Goal: Task Accomplishment & Management: Use online tool/utility

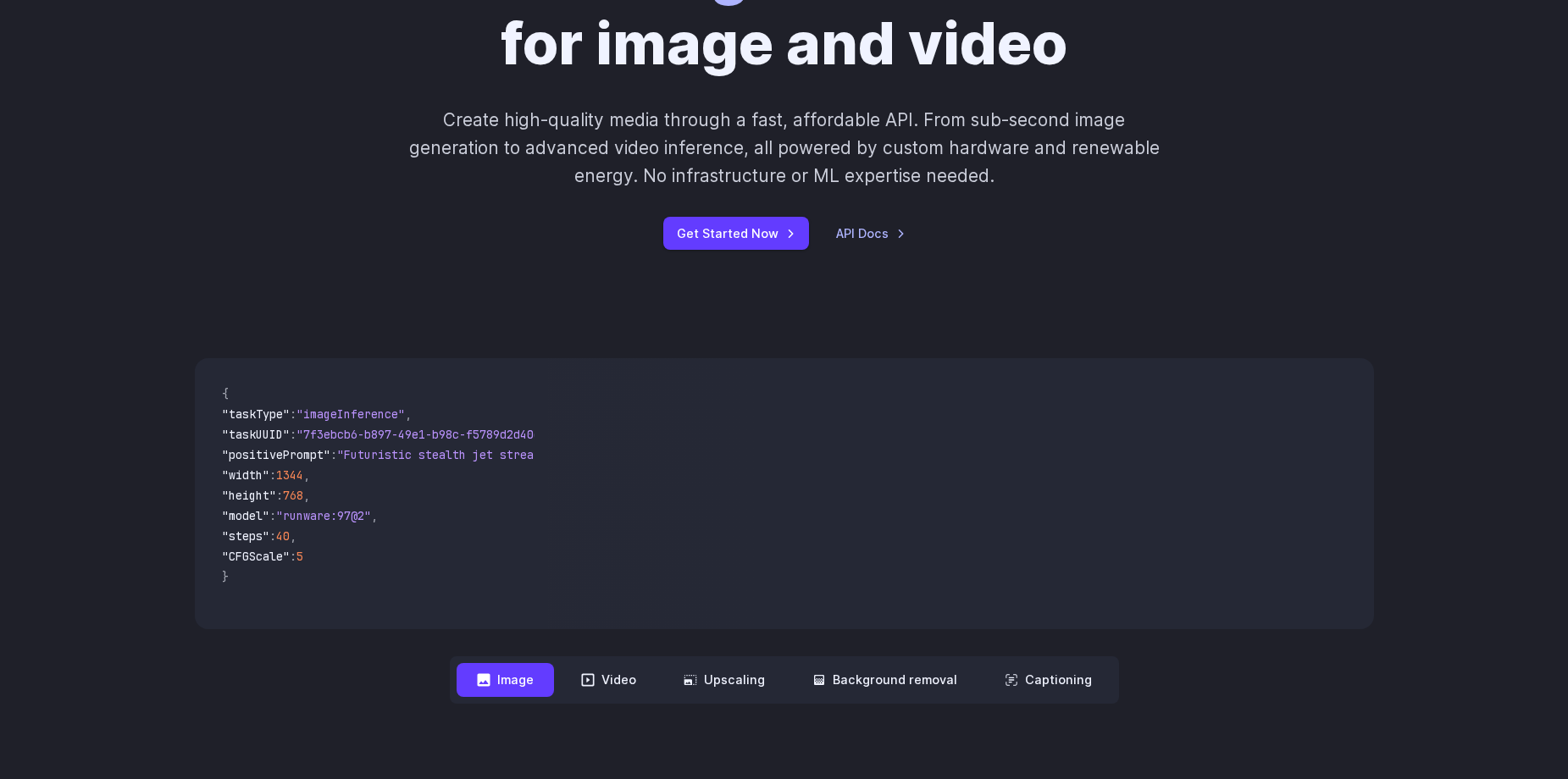
scroll to position [254, 0]
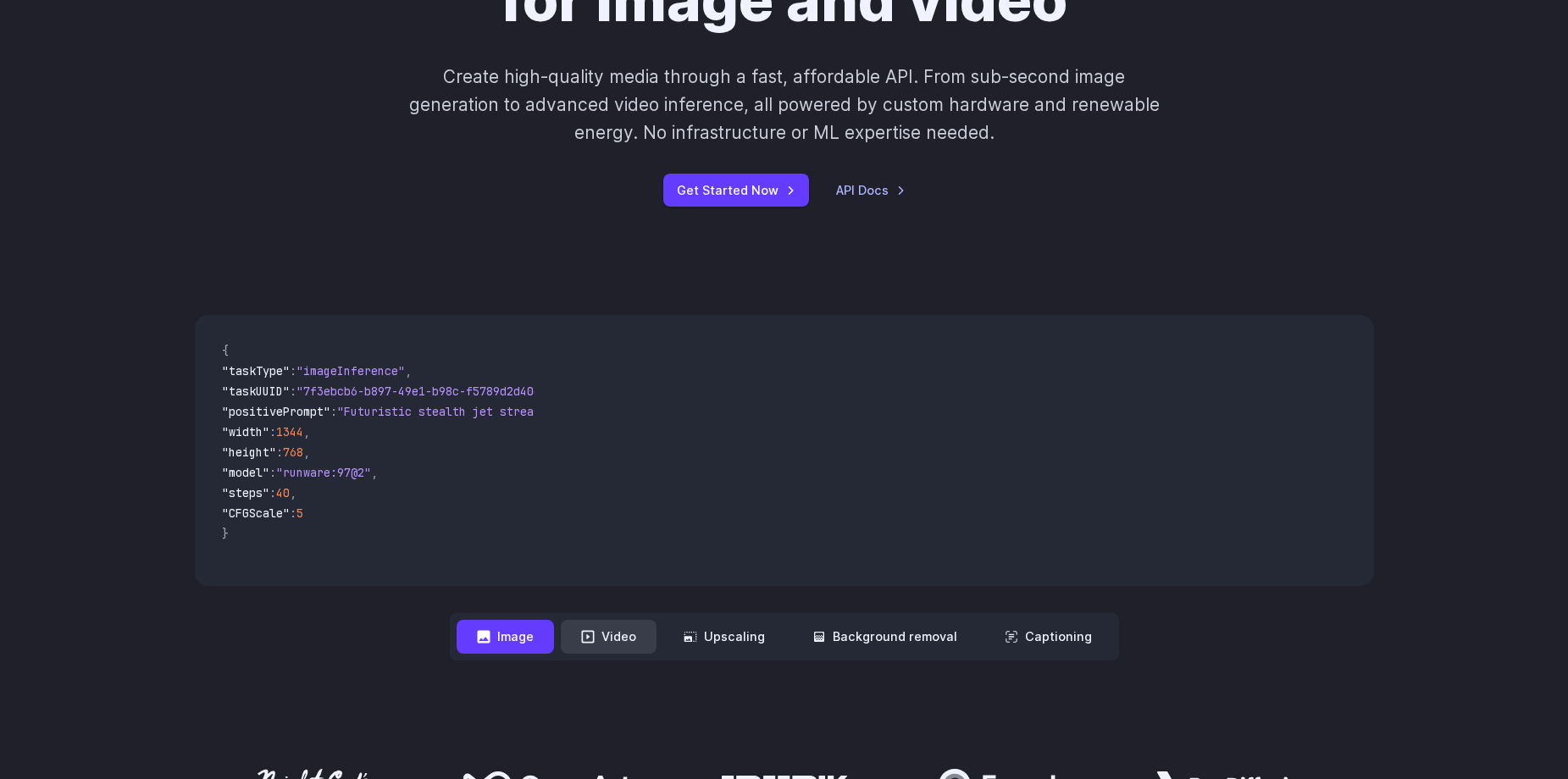
click at [655, 638] on button "Video" at bounding box center [609, 637] width 96 height 33
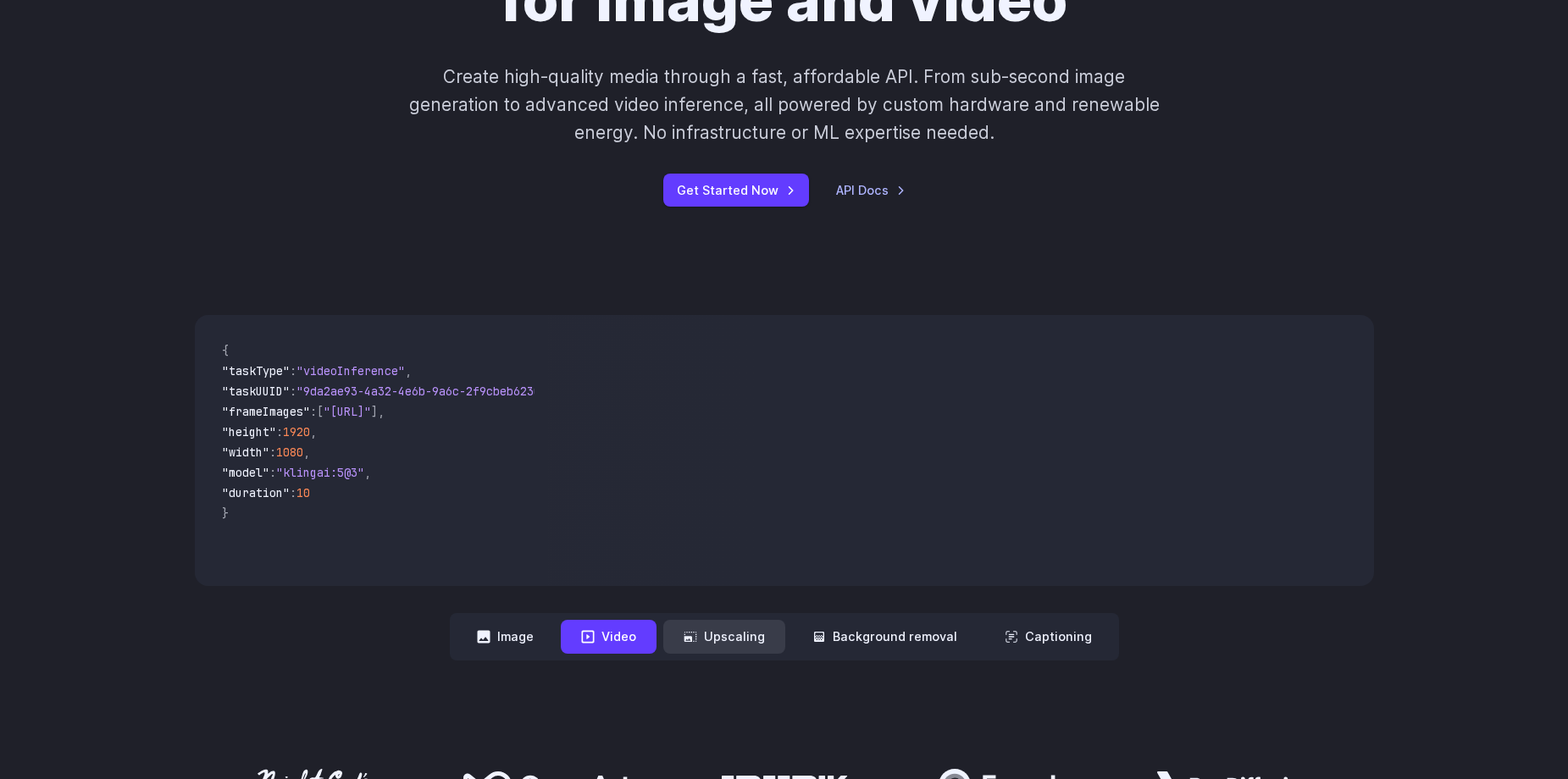
click at [717, 645] on button "Upscaling" at bounding box center [724, 637] width 122 height 33
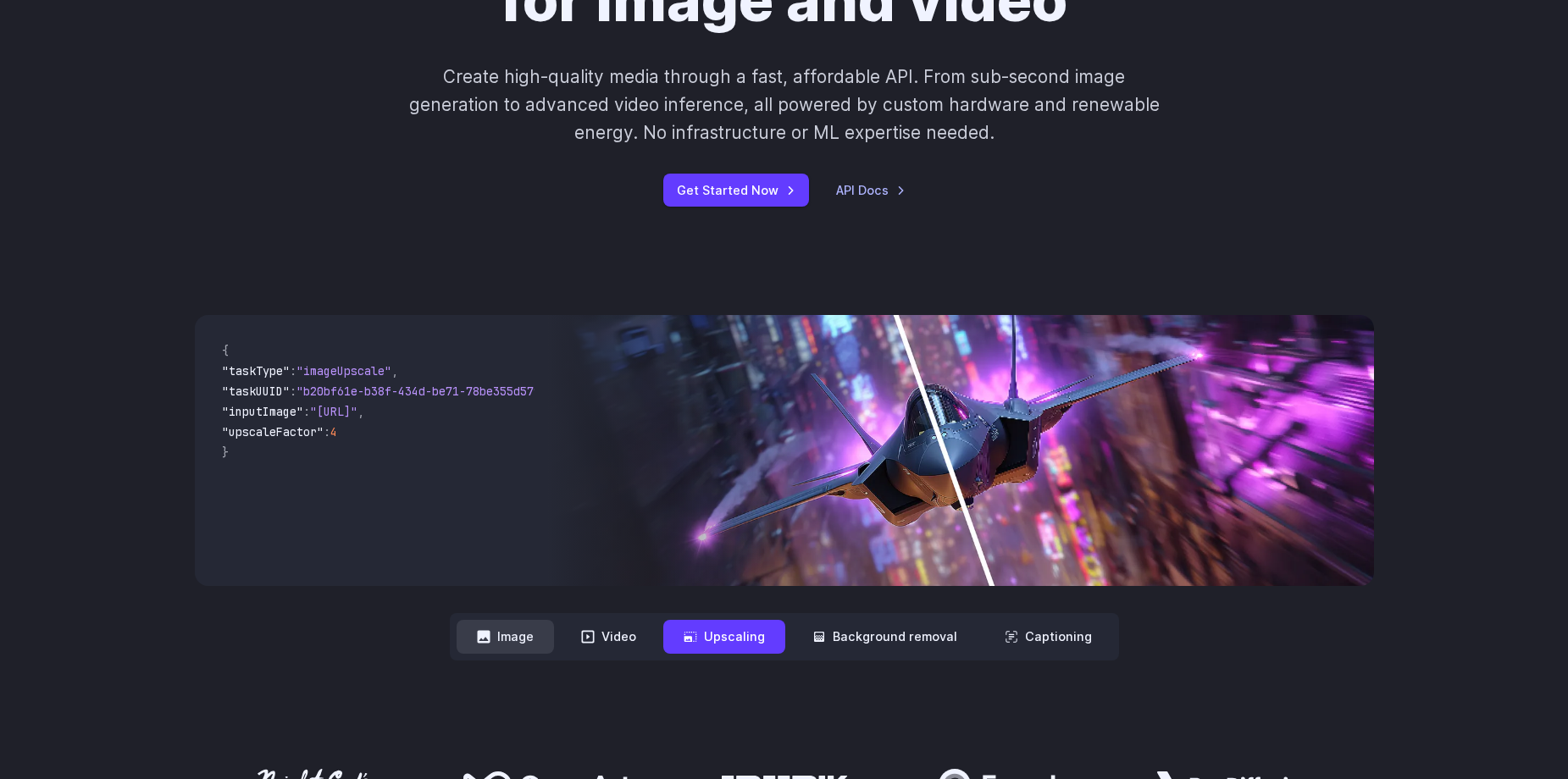
click at [489, 642] on icon at bounding box center [484, 637] width 13 height 13
click at [499, 640] on button "Image" at bounding box center [505, 637] width 97 height 33
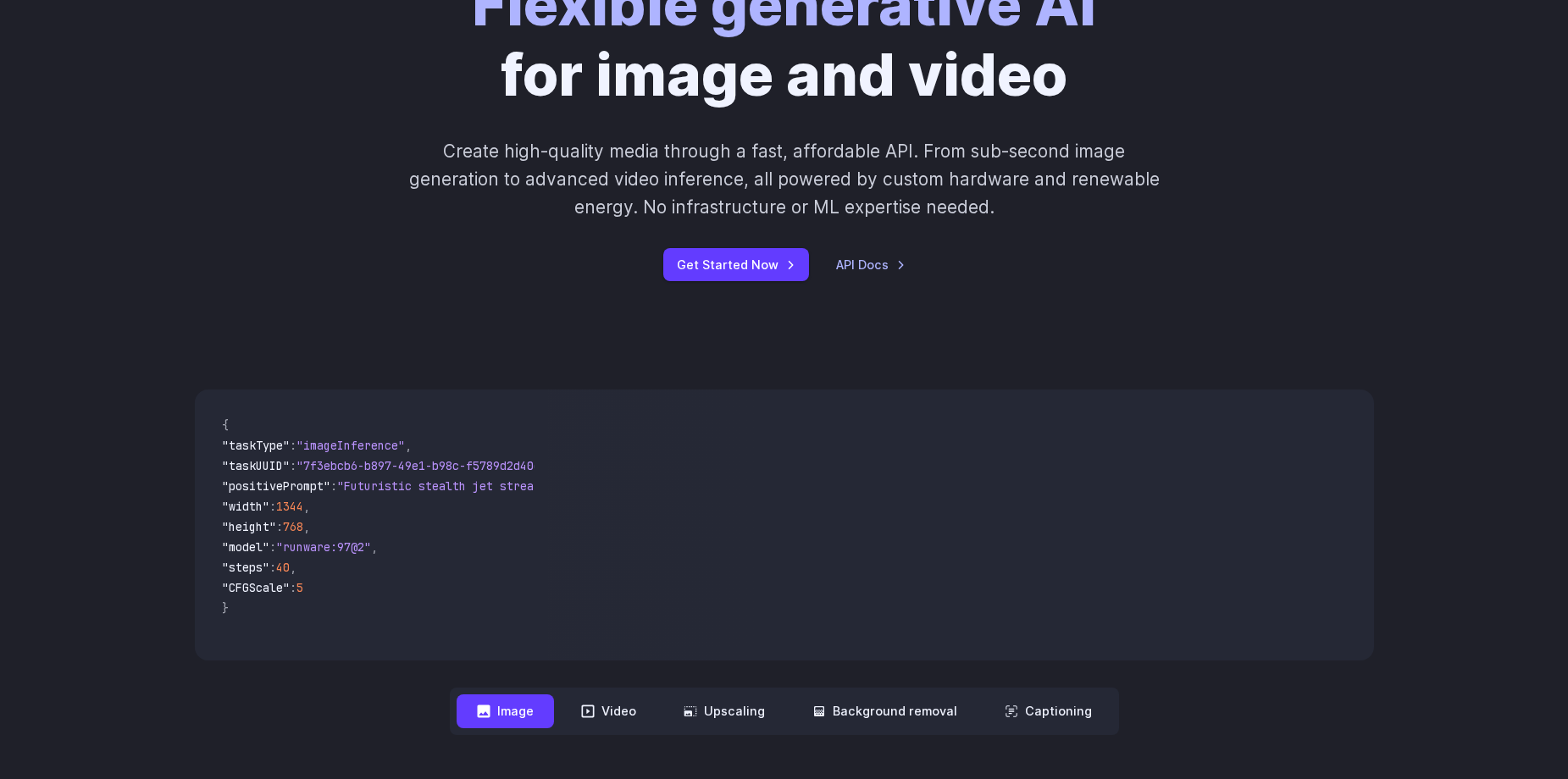
scroll to position [169, 0]
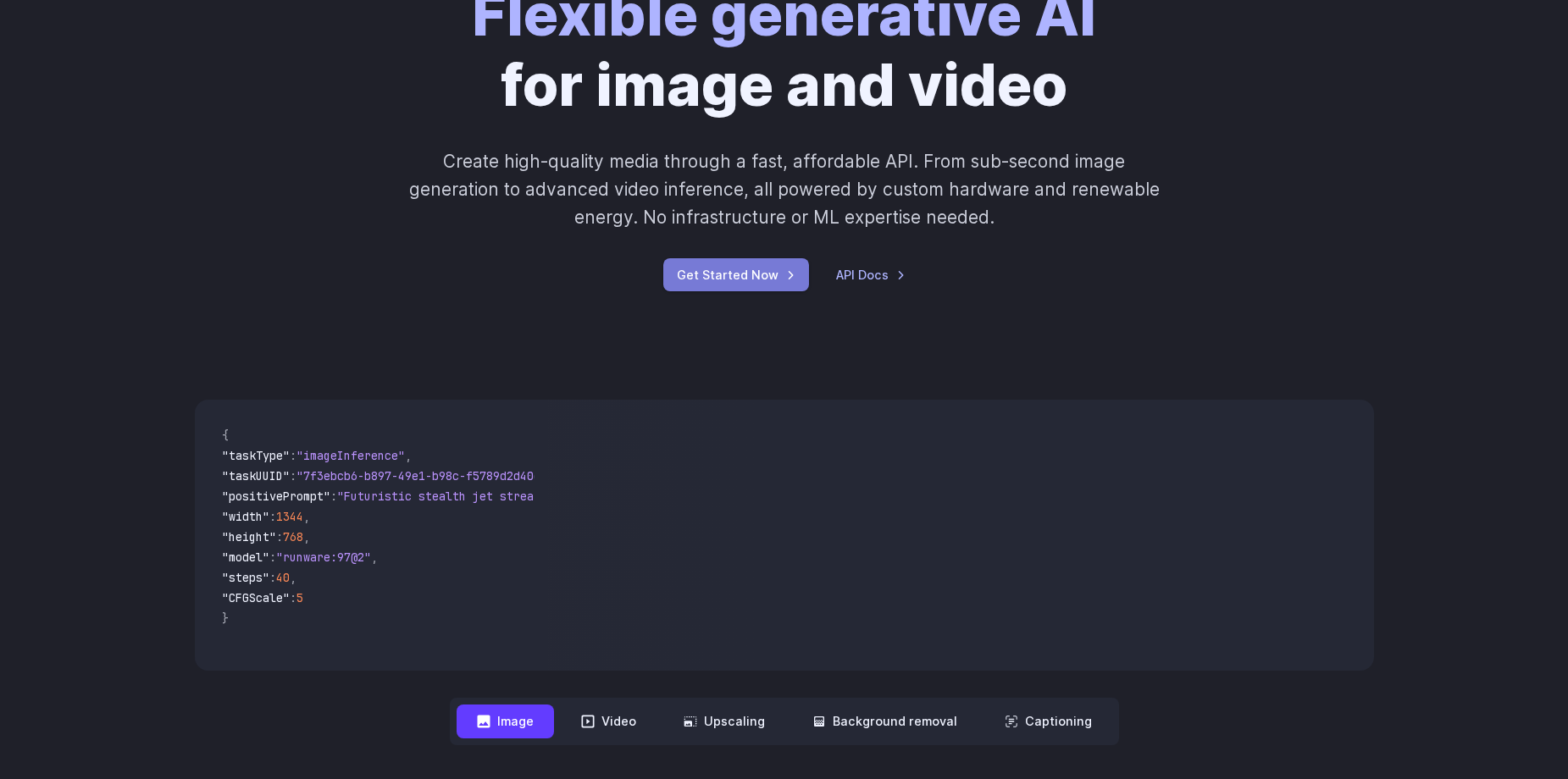
click at [758, 278] on link "Get Started Now" at bounding box center [736, 274] width 146 height 33
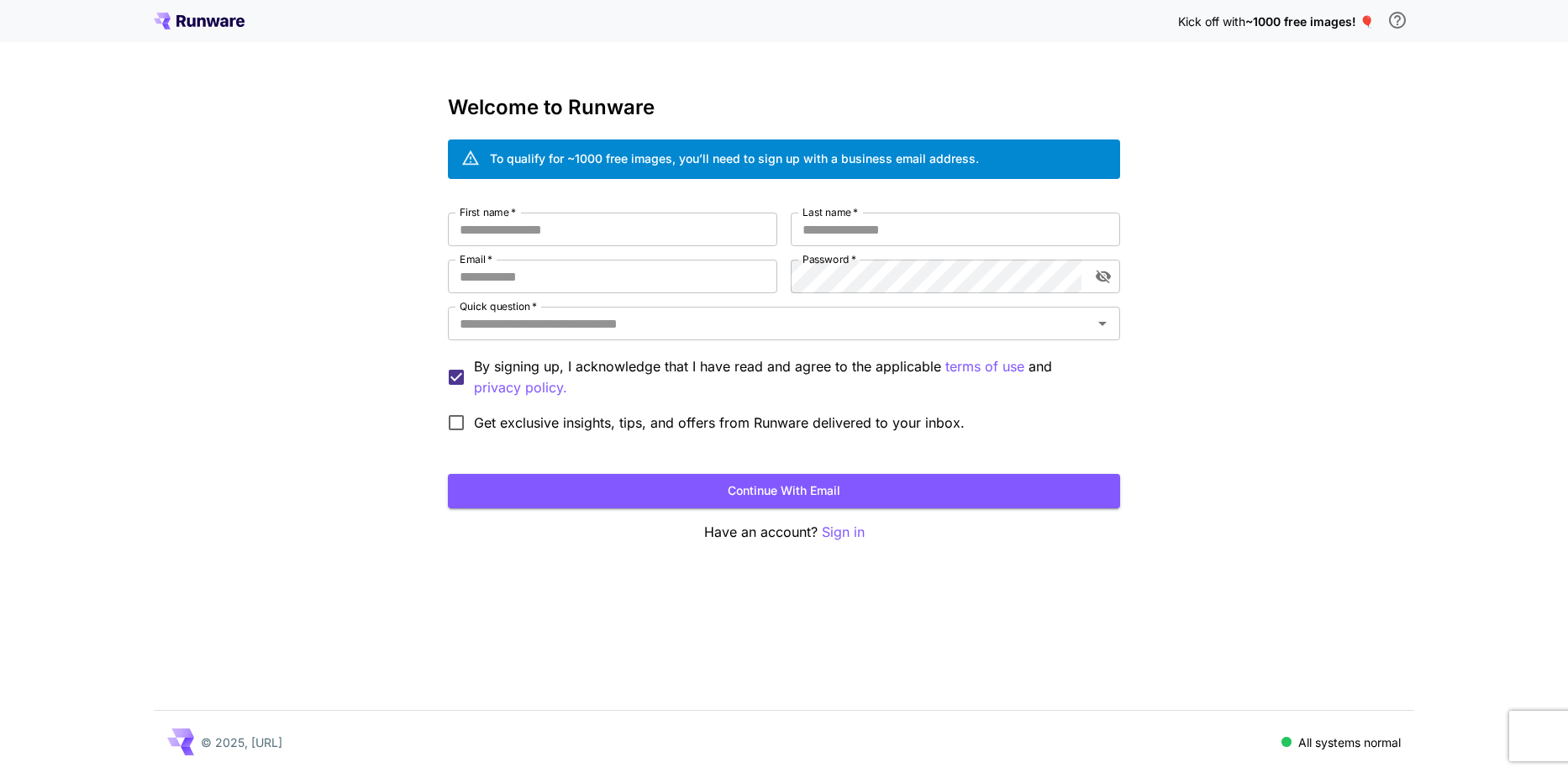
click at [589, 173] on div "To qualify for ~1000 free images, you’ll need to sign up with a business email …" at bounding box center [734, 160] width 489 height 29
click at [659, 154] on div "To qualify for ~1000 free images, you’ll need to sign up with a business email …" at bounding box center [734, 158] width 489 height 17
click at [657, 222] on input "First name   *" at bounding box center [612, 229] width 329 height 34
click at [515, 154] on div "To qualify for ~1000 free images, you’ll need to sign up with a business email …" at bounding box center [734, 158] width 489 height 17
click at [1359, 20] on span "~1000 free images! 🎈" at bounding box center [1309, 22] width 128 height 15
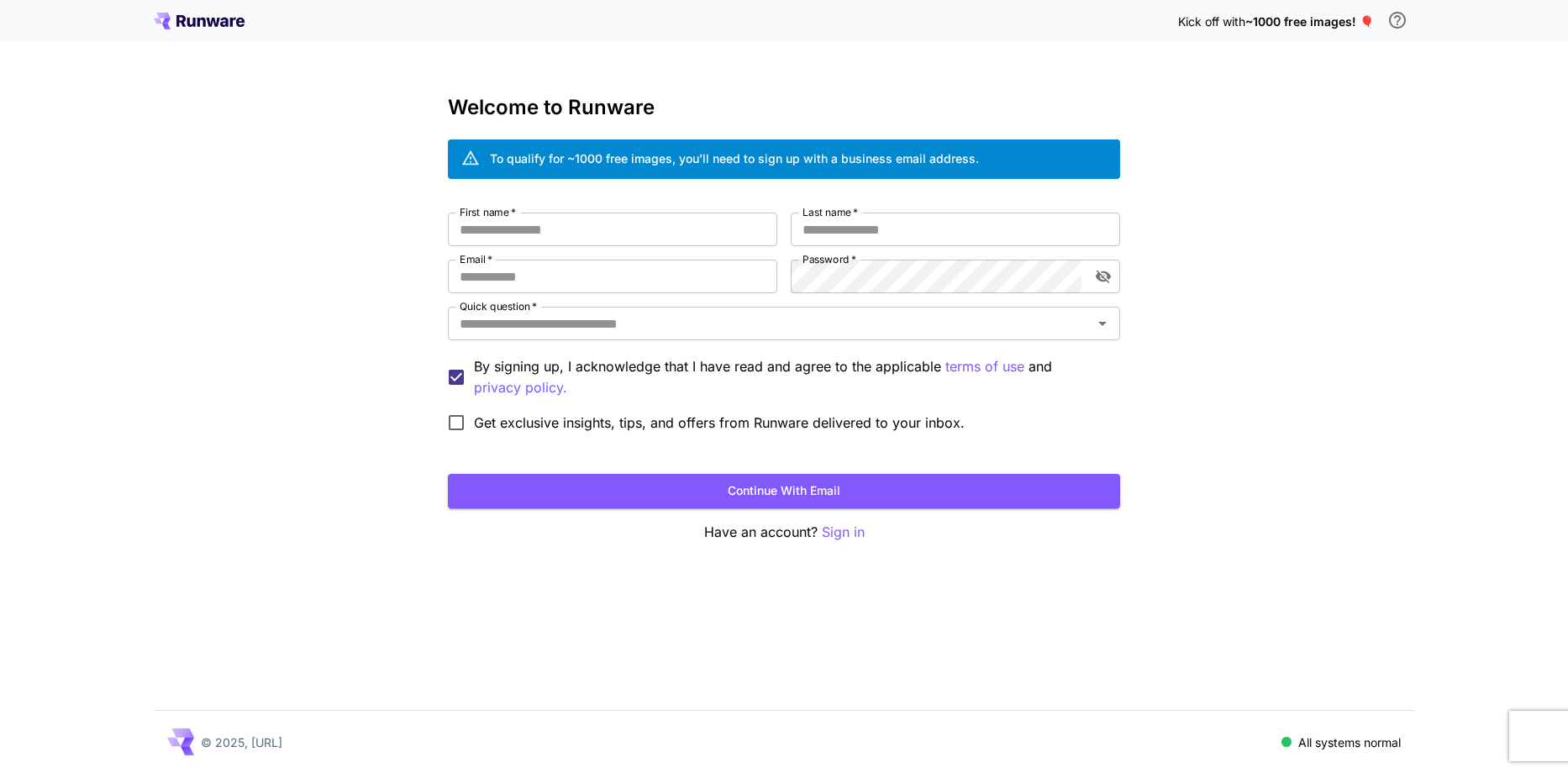
click at [1395, 21] on icon "\a In order to qualify for free credit, you need to sign up with a business ema…" at bounding box center [1397, 20] width 20 height 20
click at [579, 221] on input "First name   *" at bounding box center [612, 229] width 329 height 34
type input "*"
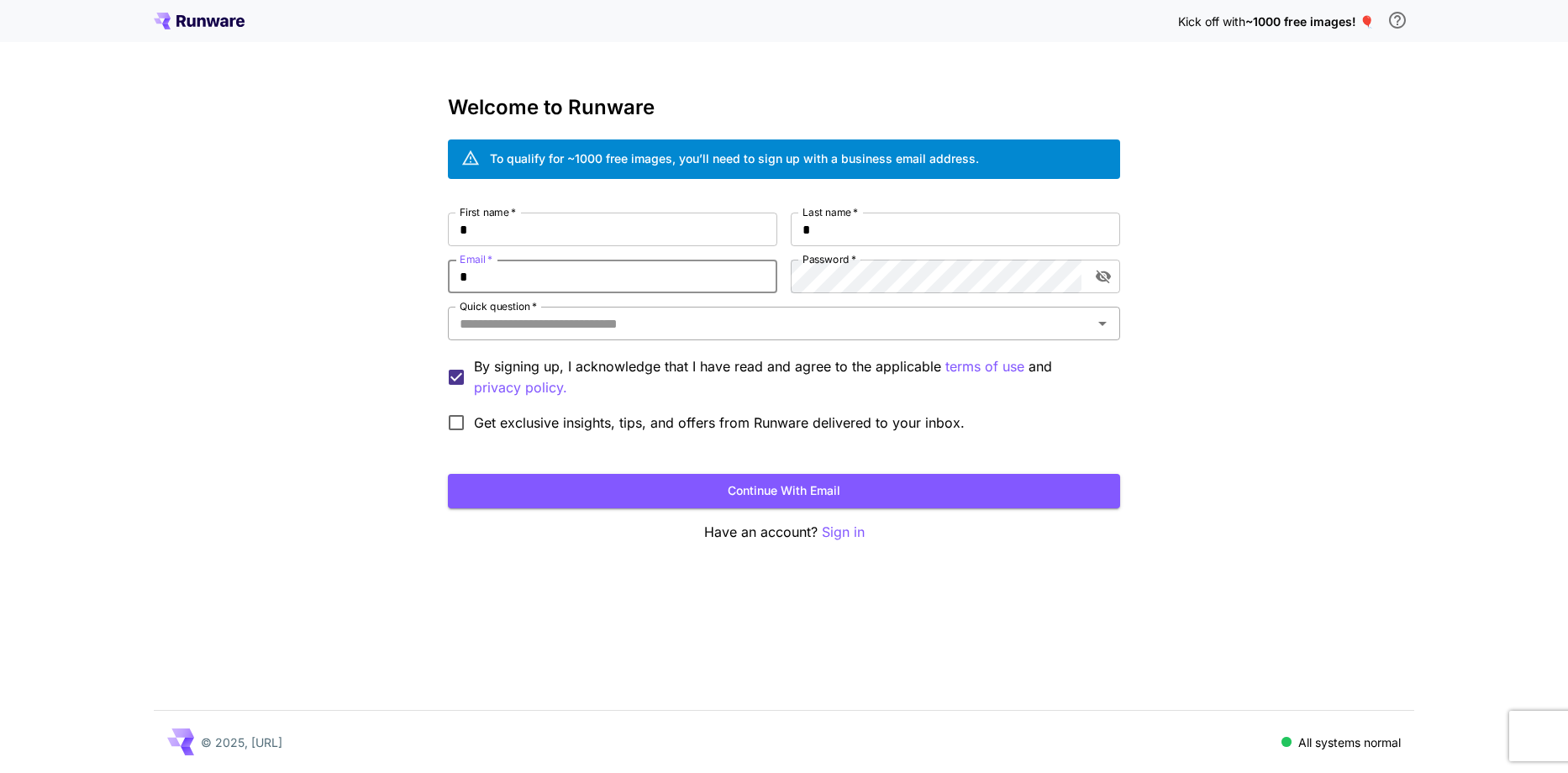
type input "**********"
click at [791, 317] on input "Quick question   *" at bounding box center [770, 324] width 635 height 24
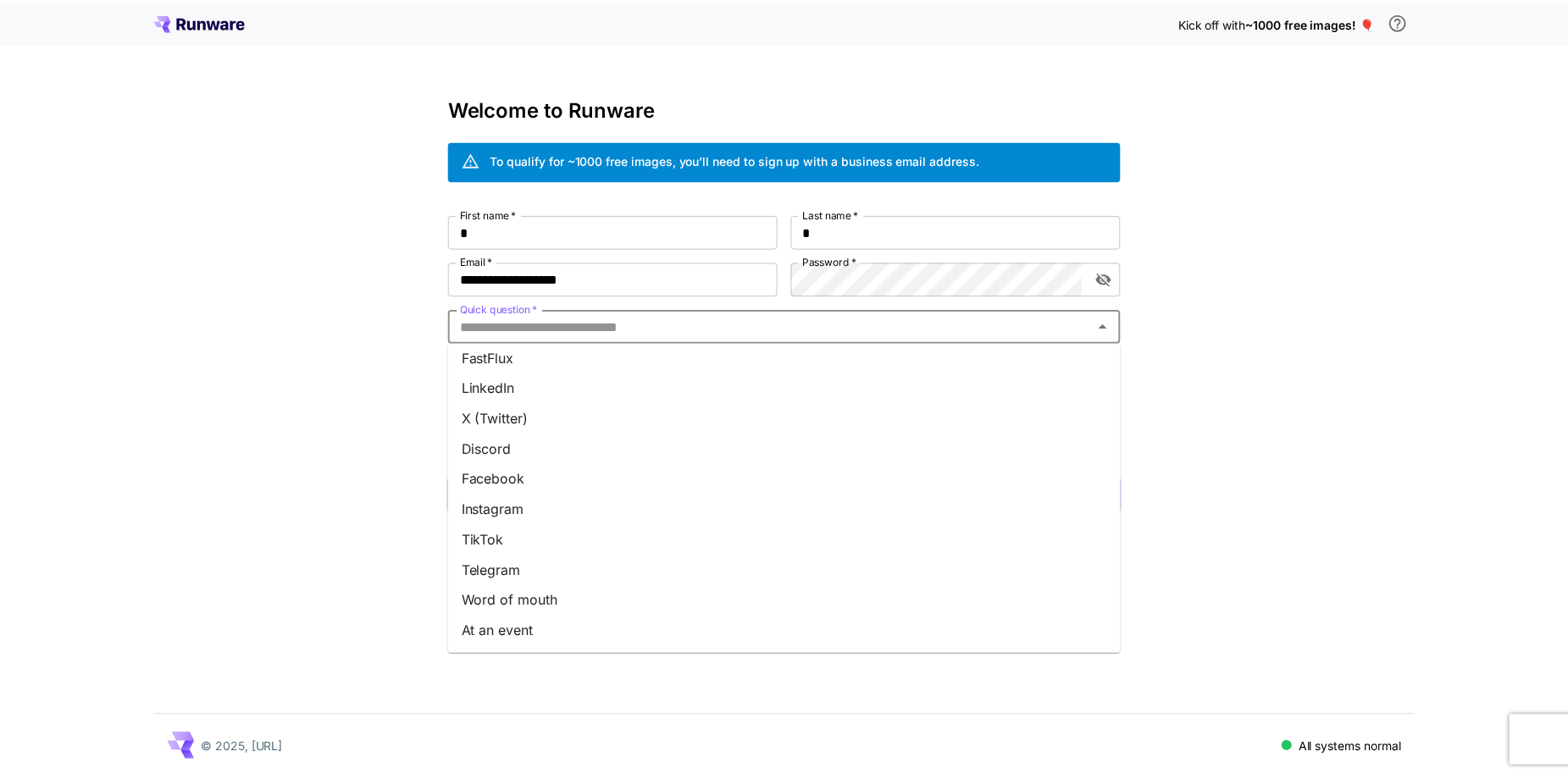
scroll to position [159, 0]
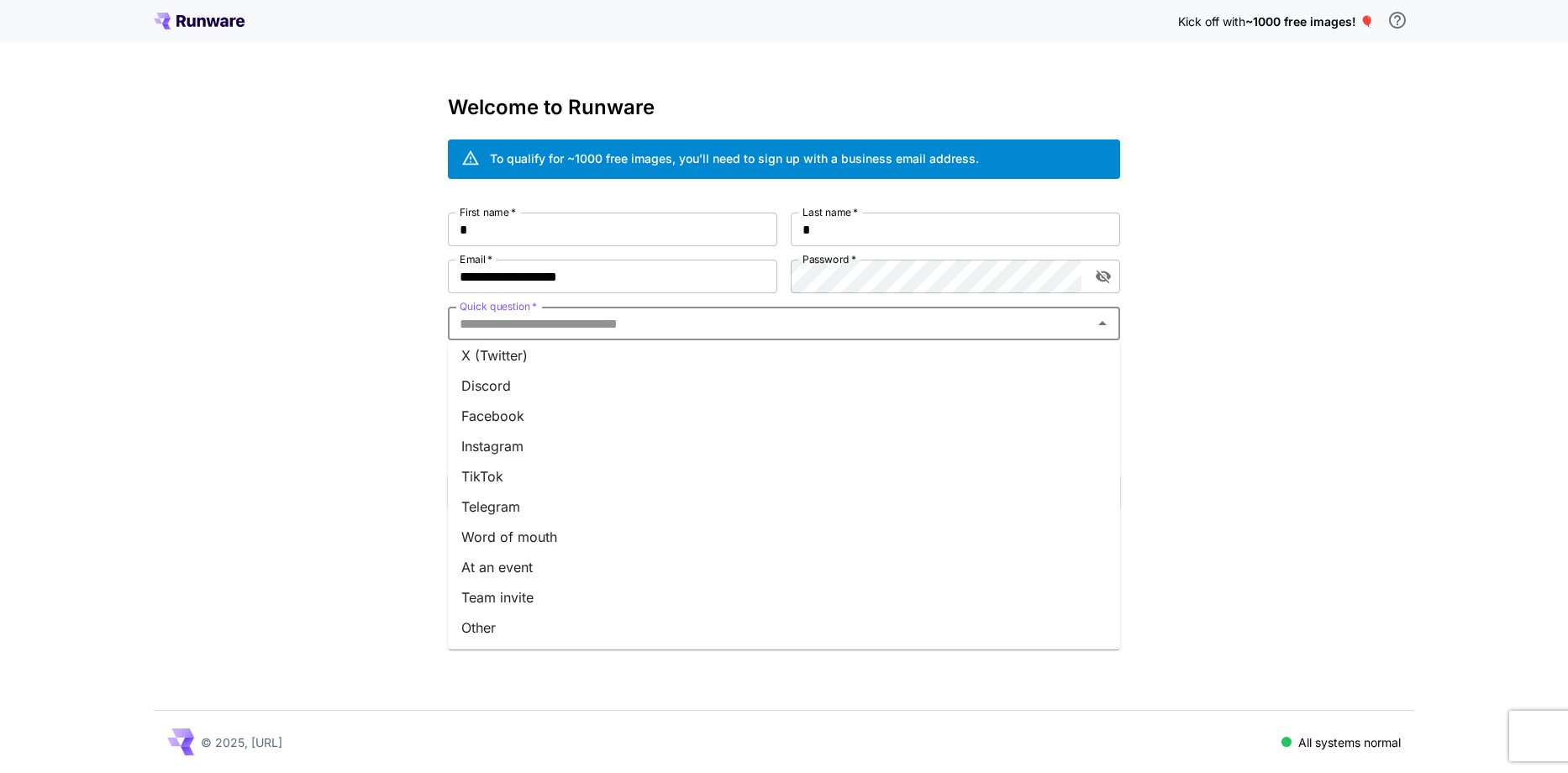
click at [560, 572] on li "At an event" at bounding box center [783, 567] width 672 height 30
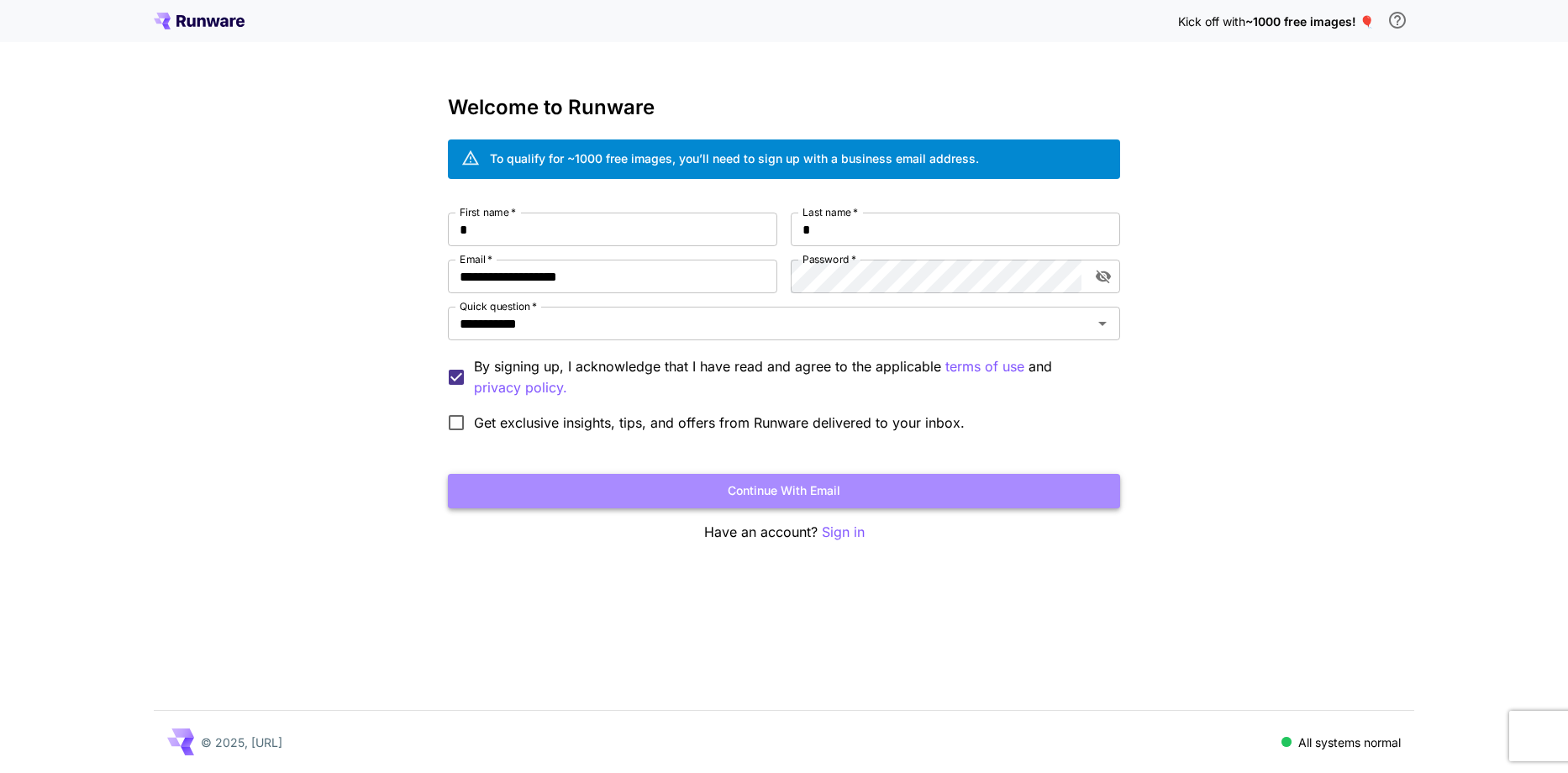
click at [687, 487] on button "Continue with email" at bounding box center [783, 491] width 672 height 35
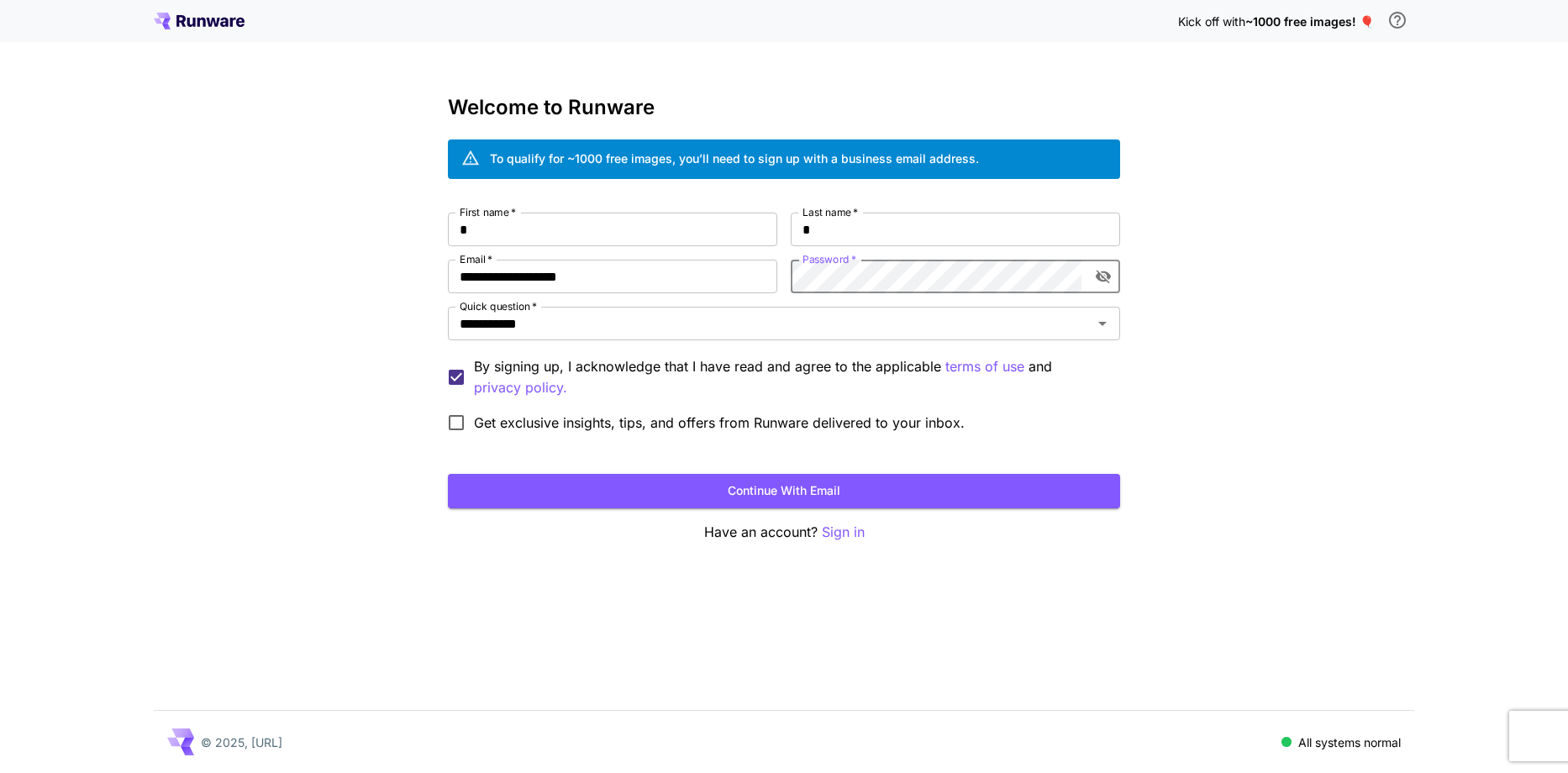
click at [594, 474] on button "Continue with email" at bounding box center [783, 491] width 672 height 35
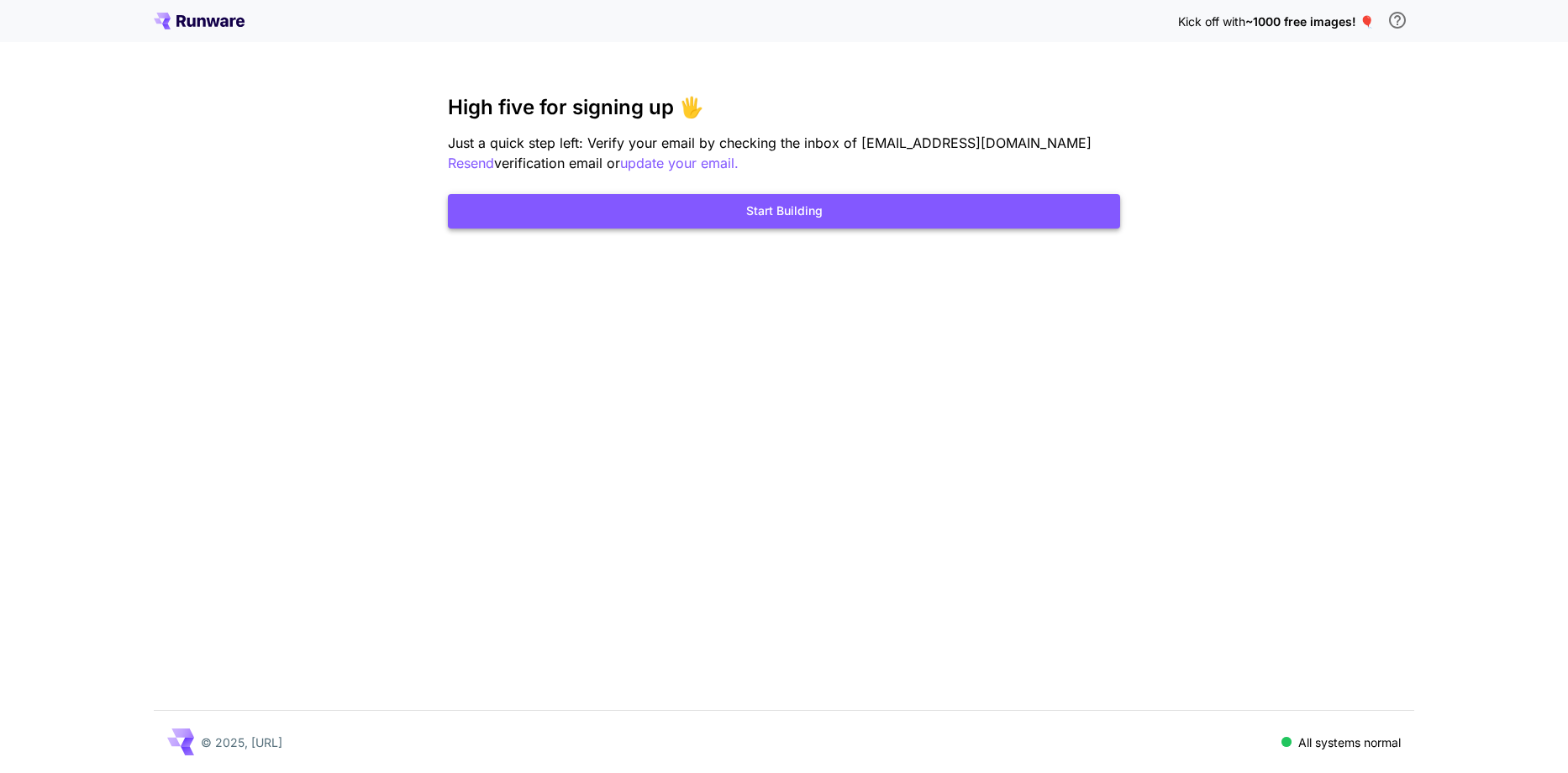
click at [734, 207] on button "Start Building" at bounding box center [783, 212] width 672 height 35
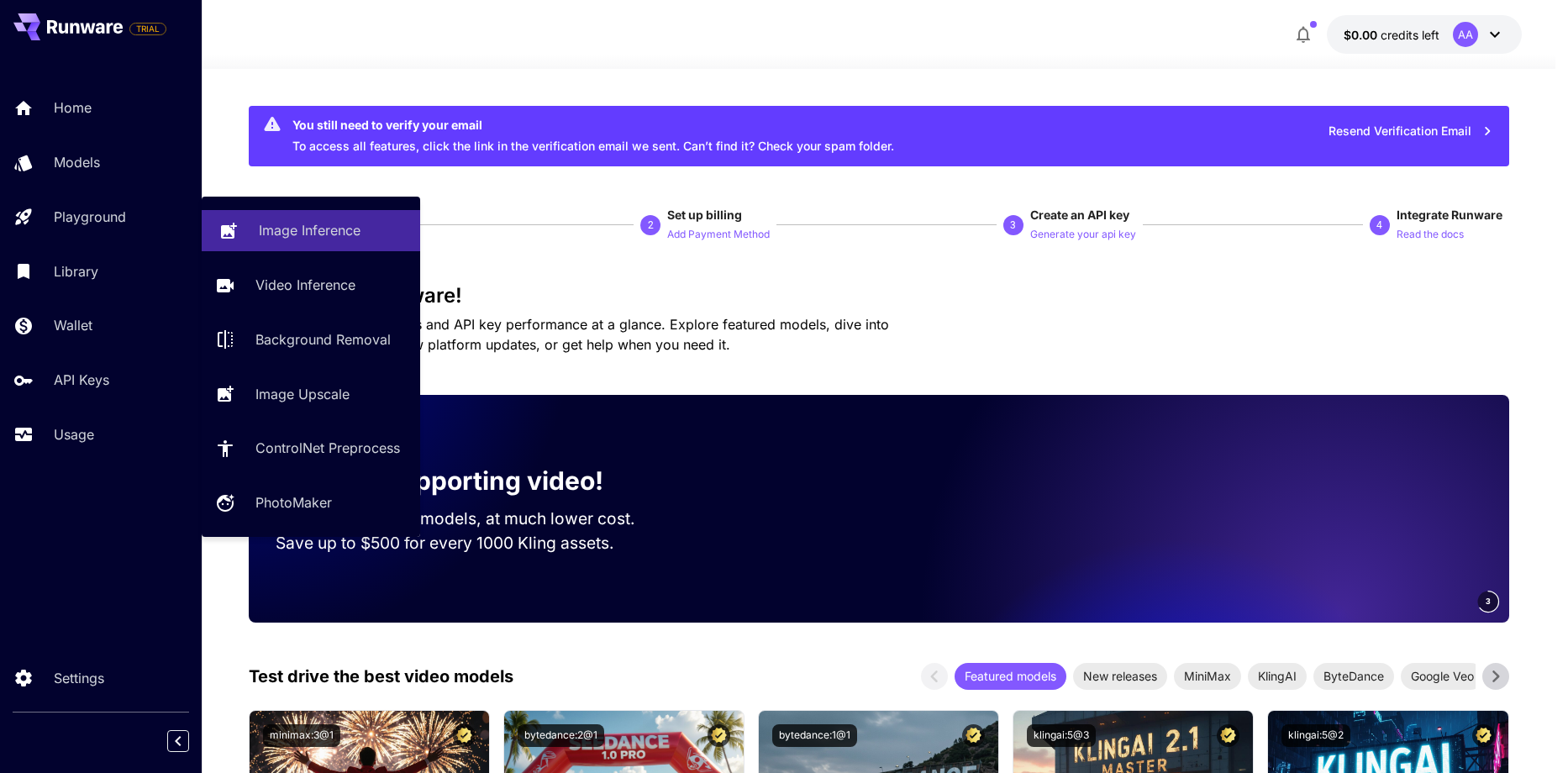
click at [354, 228] on p "Image Inference" at bounding box center [309, 230] width 102 height 20
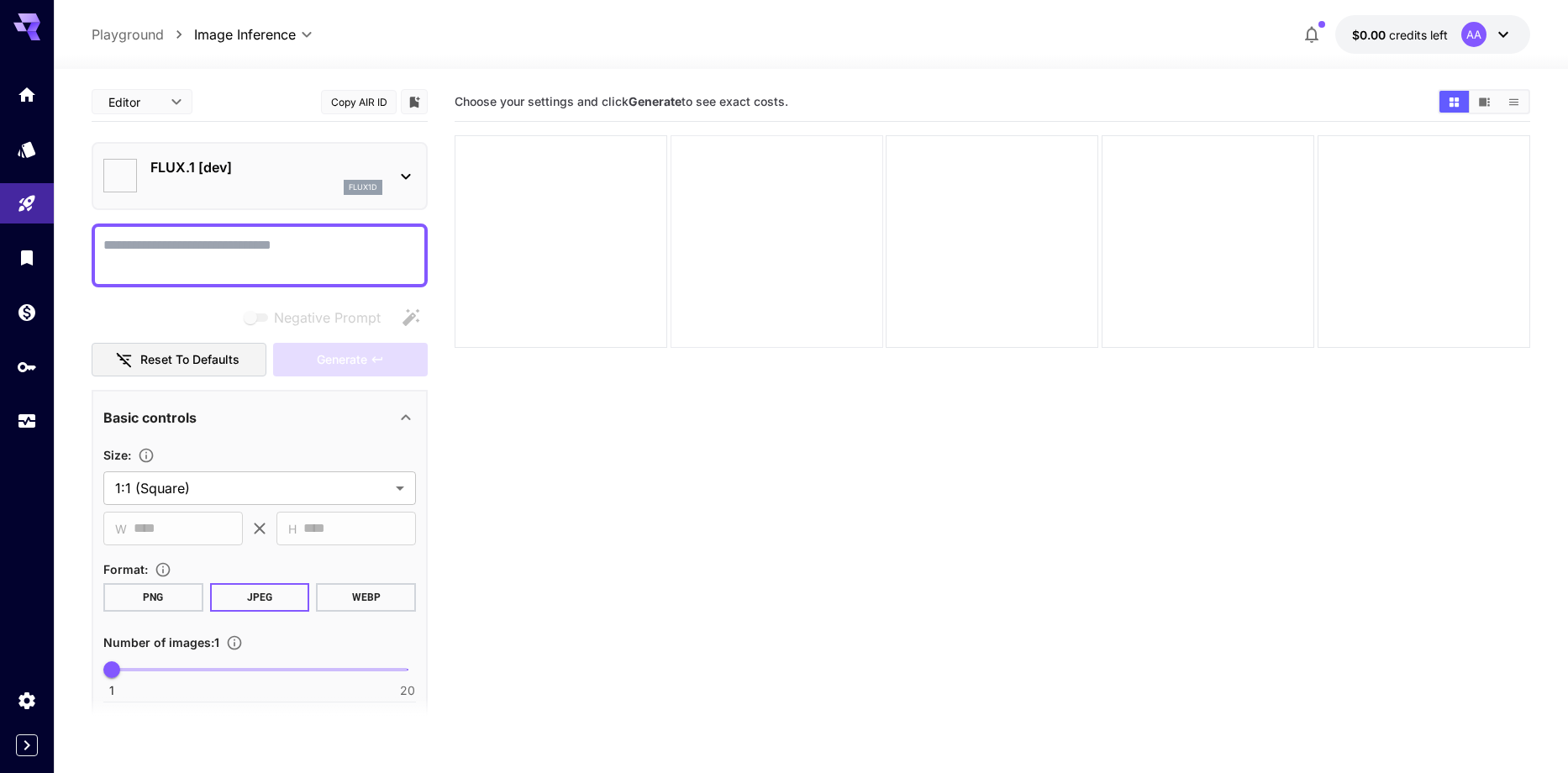
type input "**********"
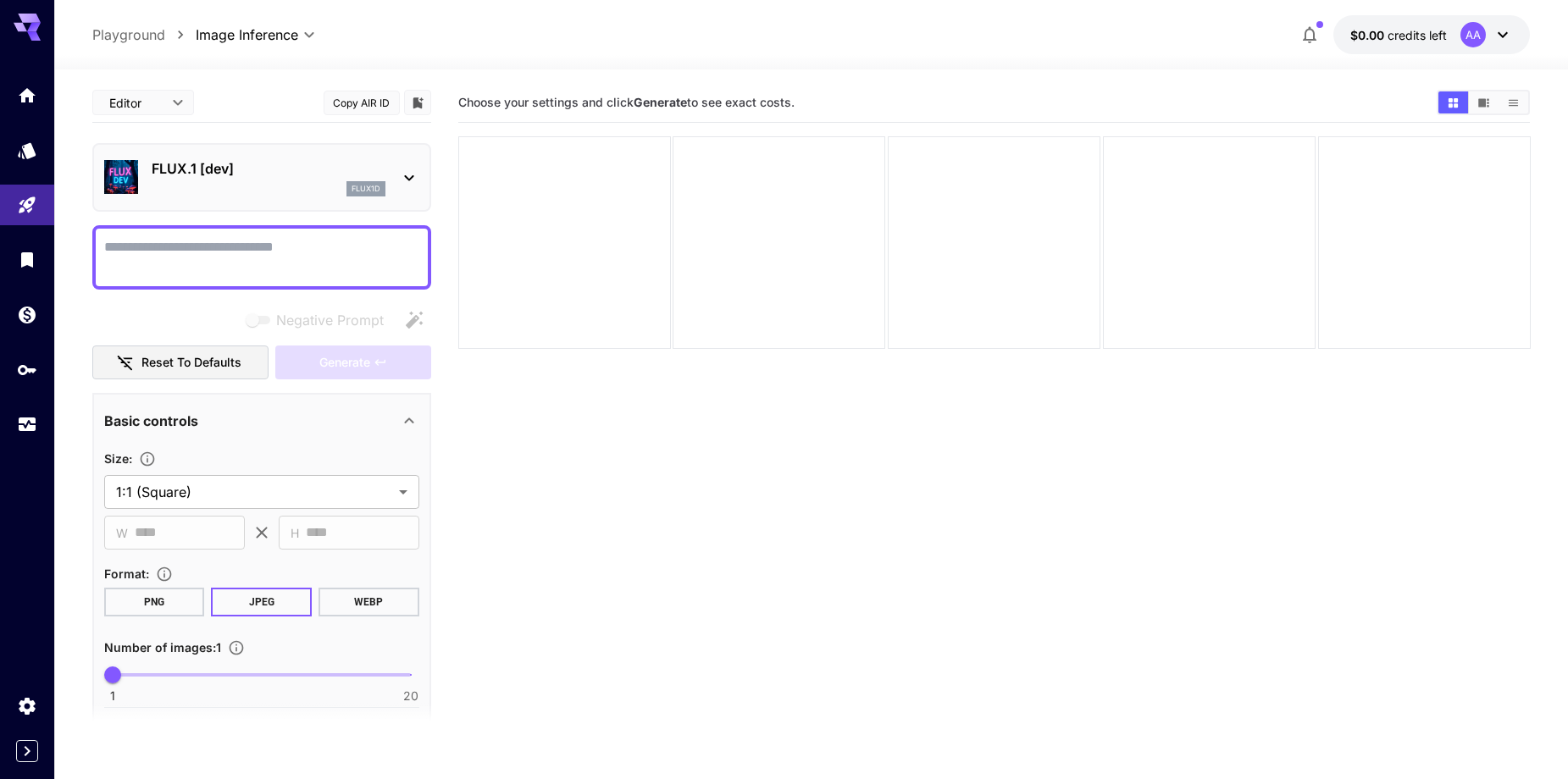
click at [394, 188] on div "FLUX.1 [dev] flux1d" at bounding box center [262, 177] width 315 height 52
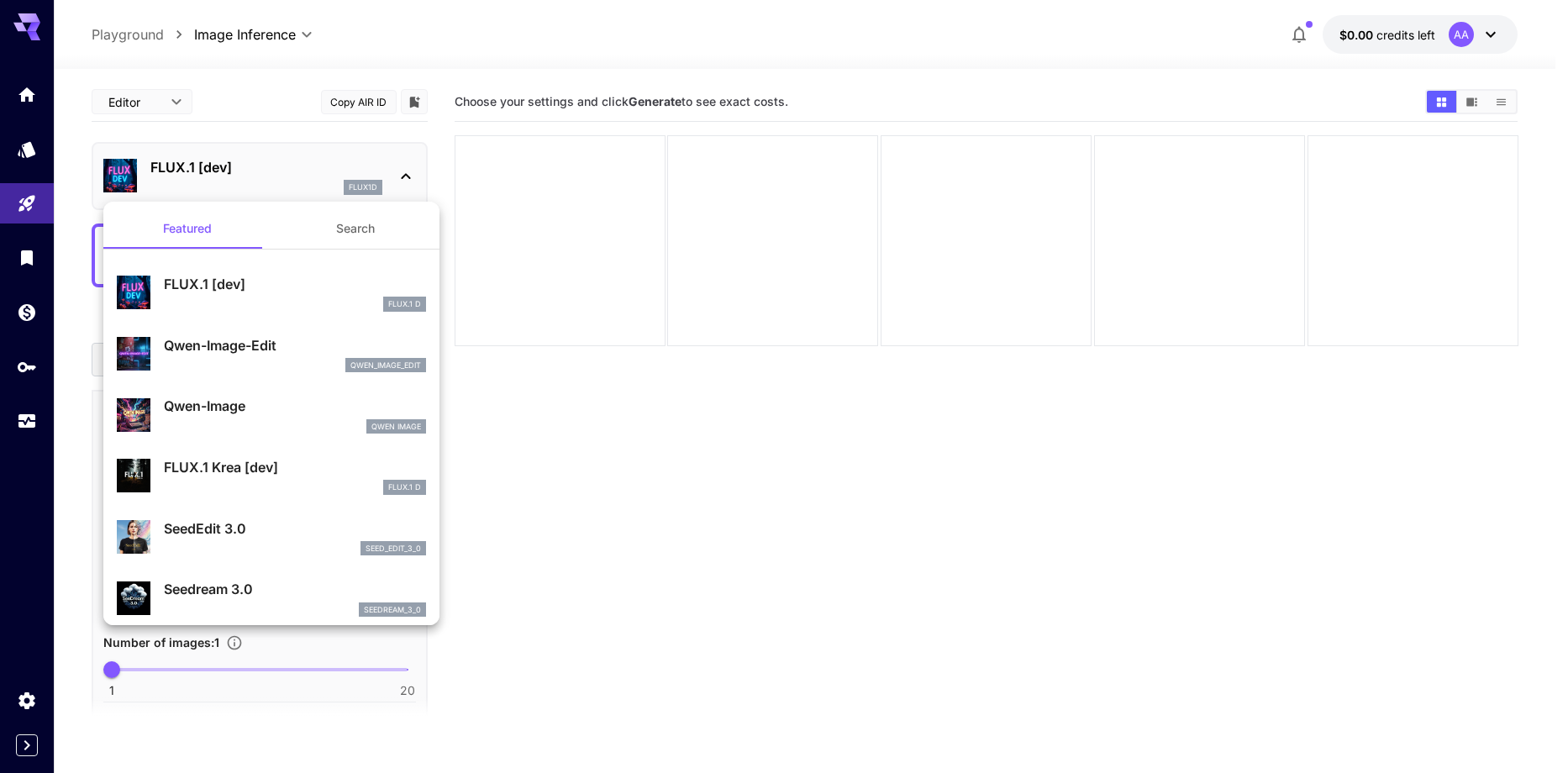
click at [418, 181] on div at bounding box center [784, 386] width 1568 height 773
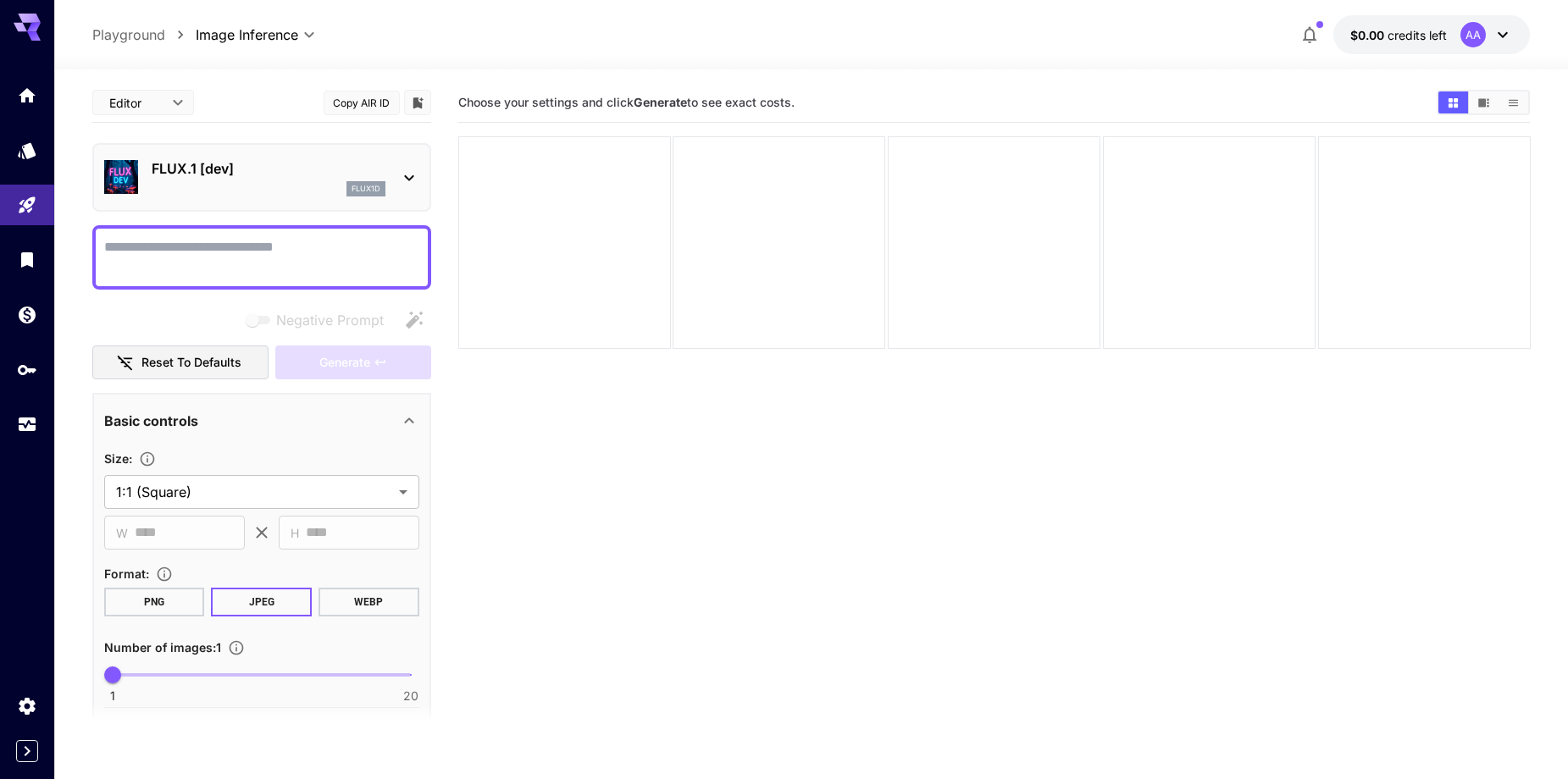
click at [410, 250] on textarea "Negative Prompt" at bounding box center [262, 258] width 315 height 41
click at [1458, 25] on button "$0.00 credits left AA" at bounding box center [1431, 34] width 197 height 39
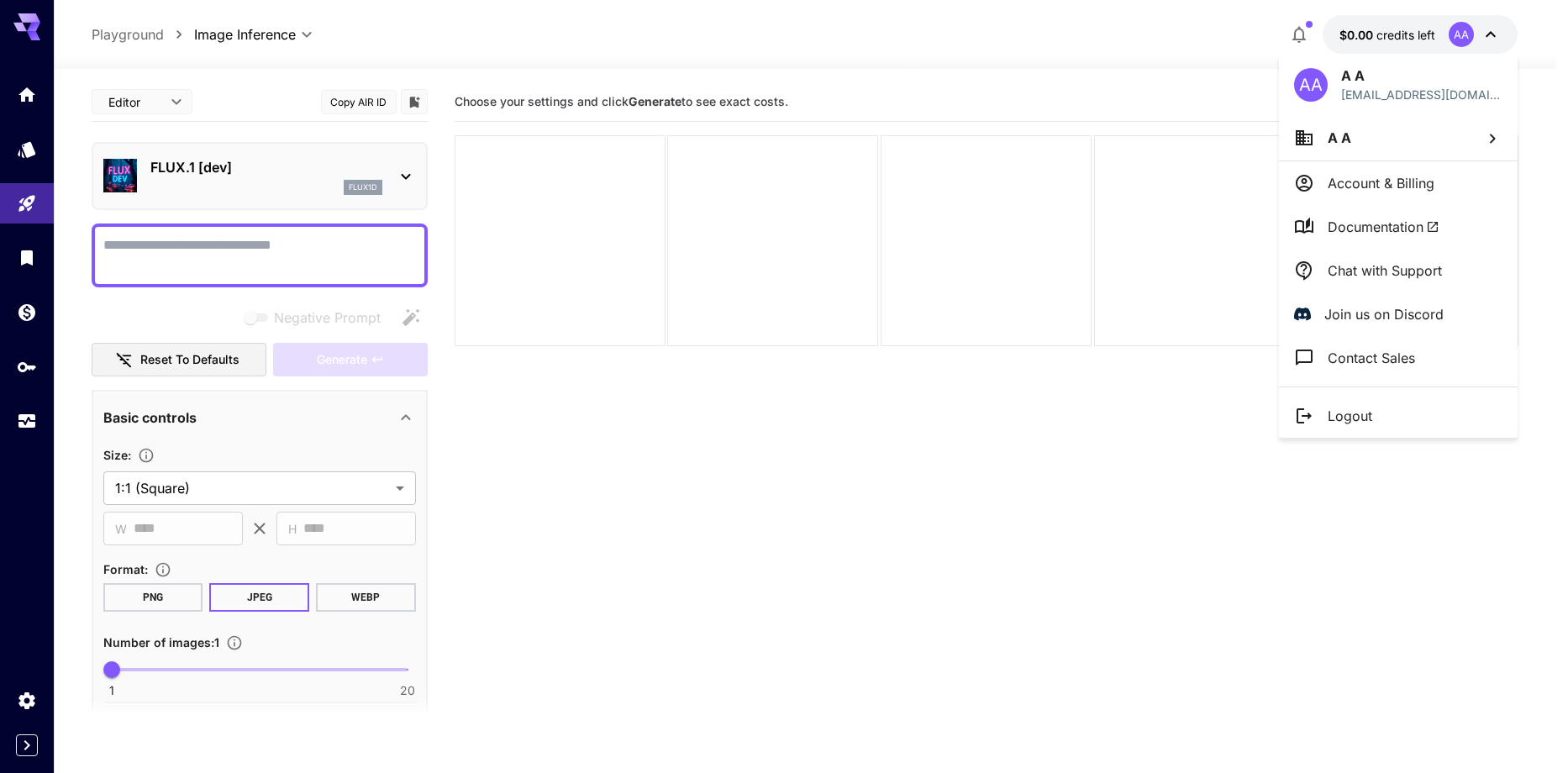
click at [826, 480] on div at bounding box center [784, 386] width 1568 height 773
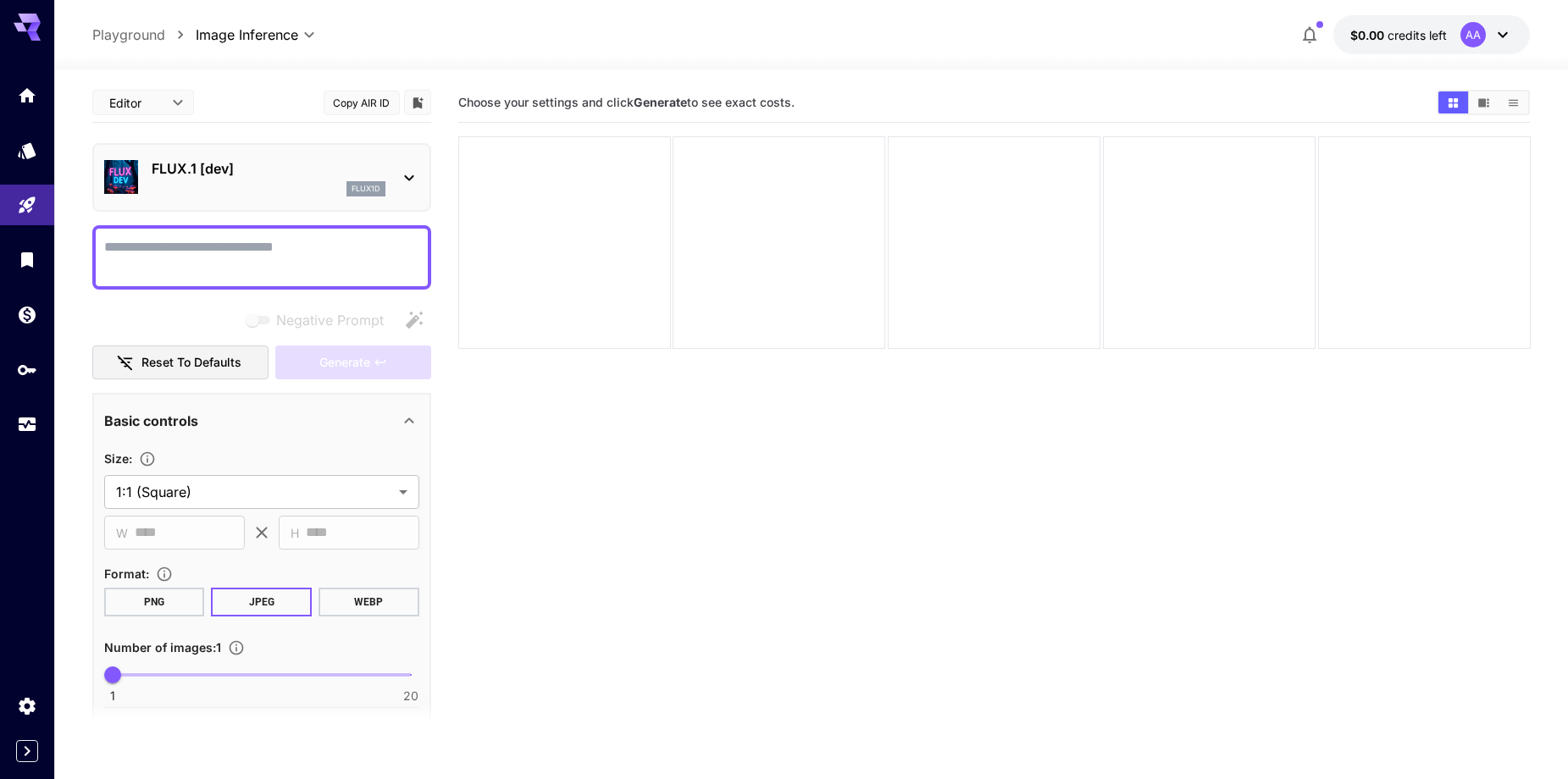
click at [135, 38] on p "Playground" at bounding box center [129, 35] width 73 height 20
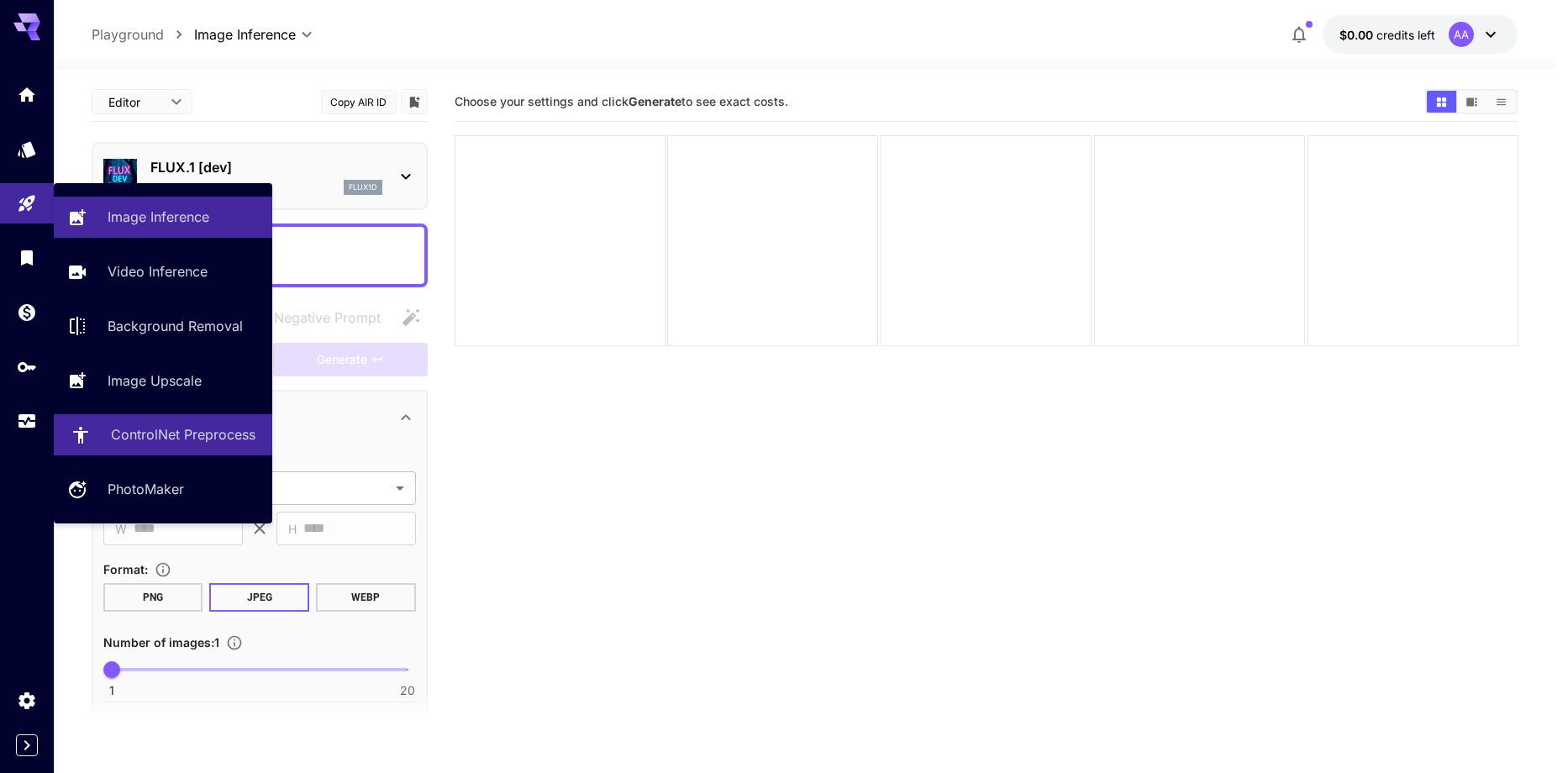
click at [214, 447] on link "ControlNet Preprocess" at bounding box center [163, 435] width 218 height 41
type input "**********"
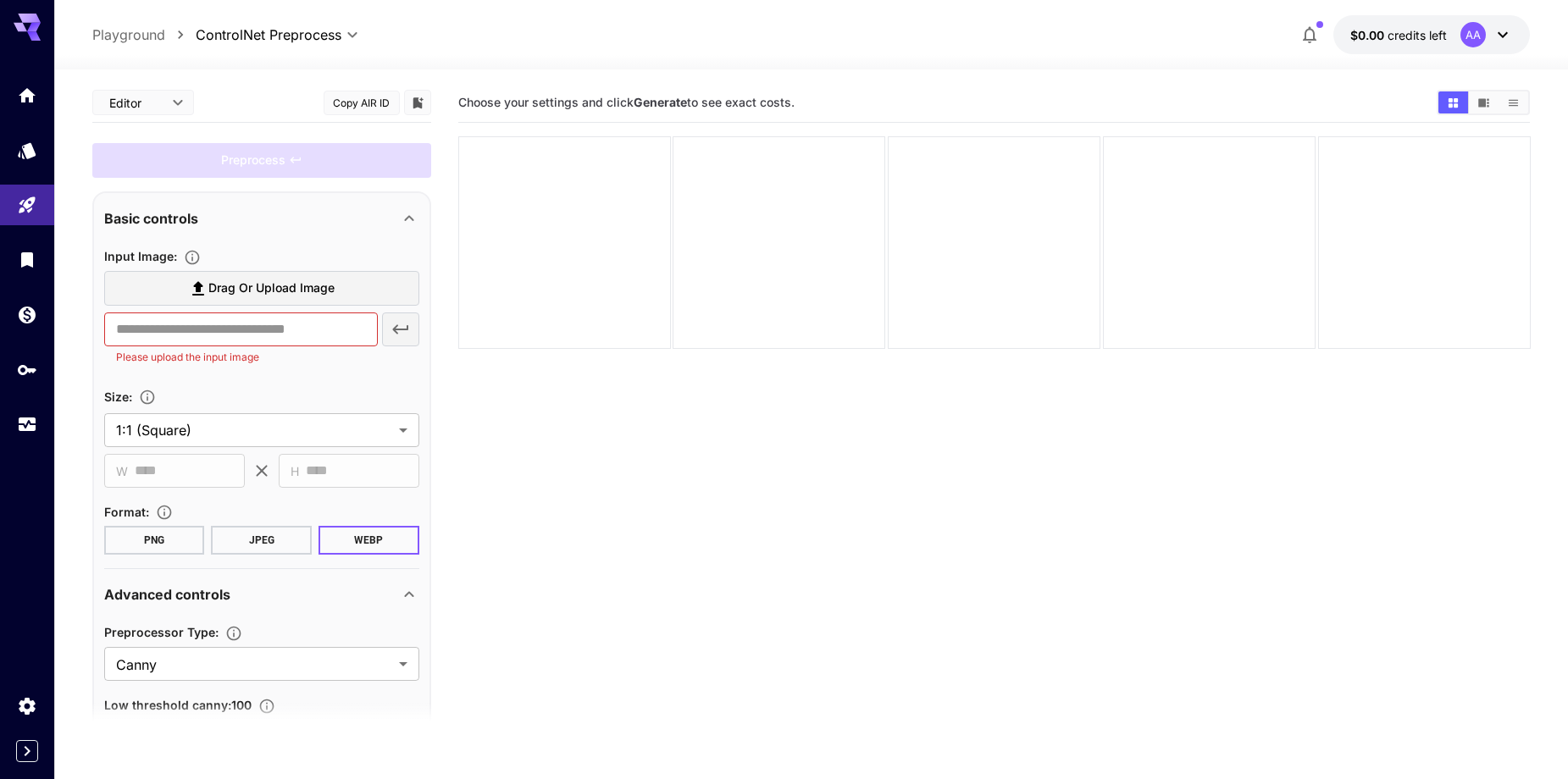
click at [292, 295] on span "Drag or upload image" at bounding box center [271, 288] width 127 height 21
click at [0, 0] on input "Drag or upload image" at bounding box center [0, 0] width 0 height 0
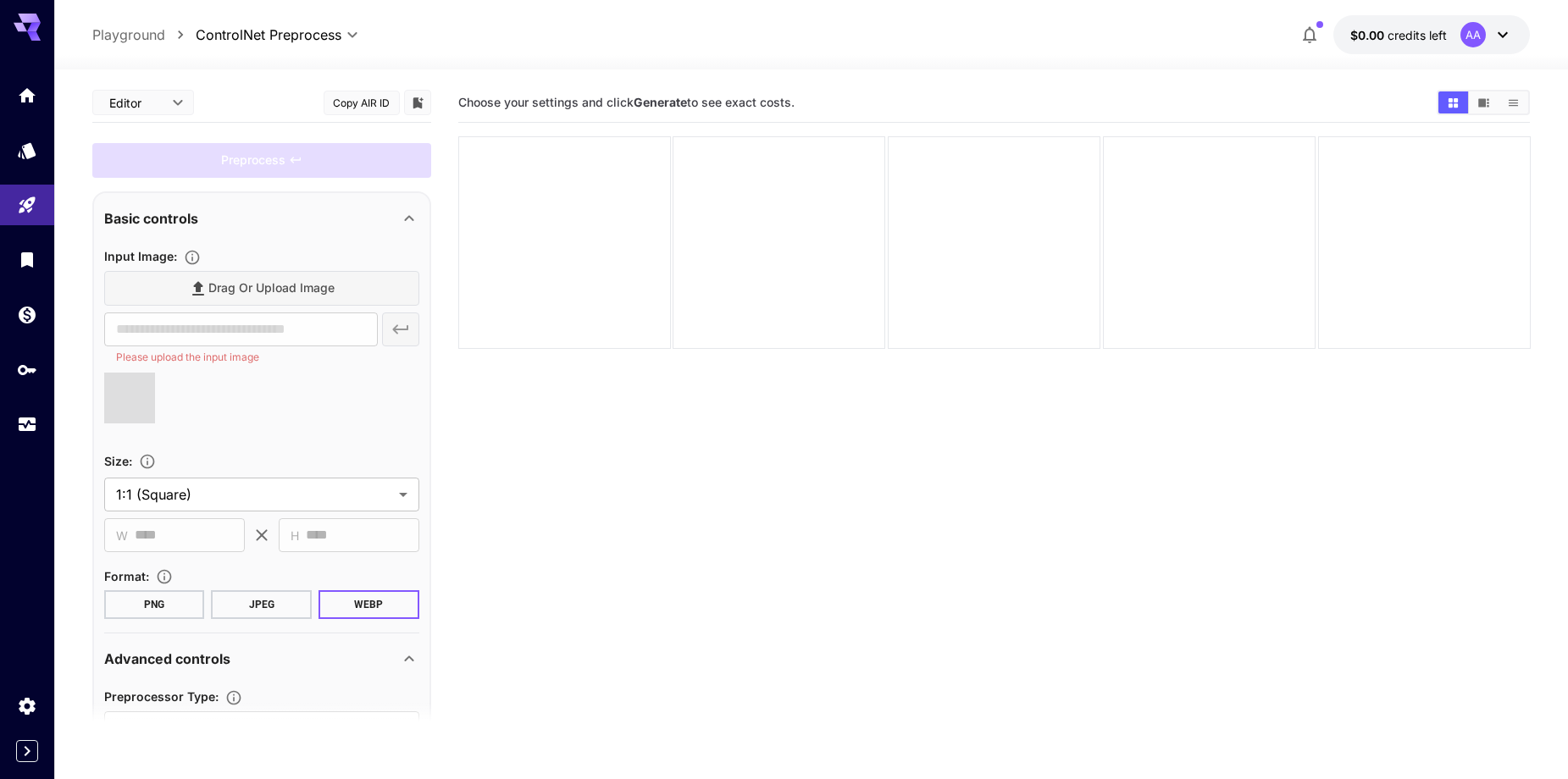
type input "**********"
